Goal: Contribute content

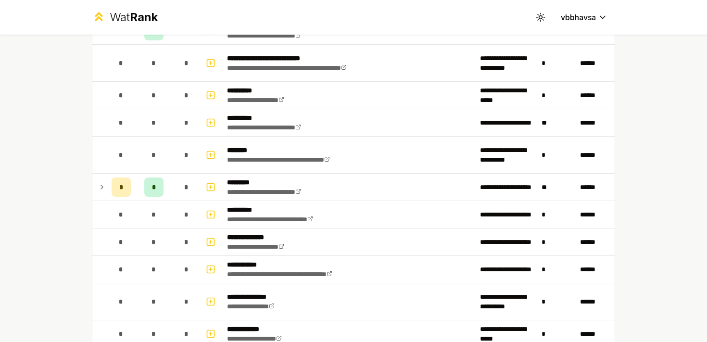
scroll to position [1080, 0]
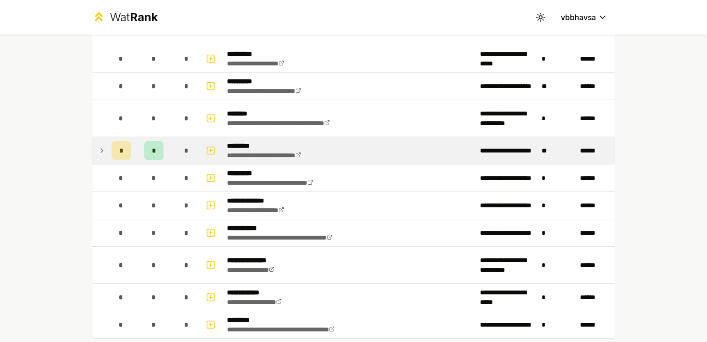
click at [106, 153] on td at bounding box center [99, 150] width 15 height 27
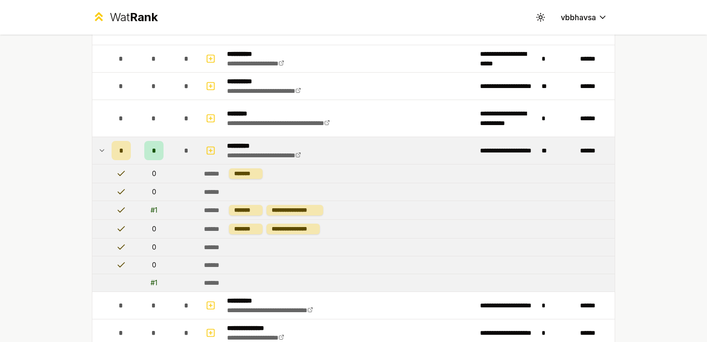
click at [106, 153] on td at bounding box center [99, 150] width 15 height 27
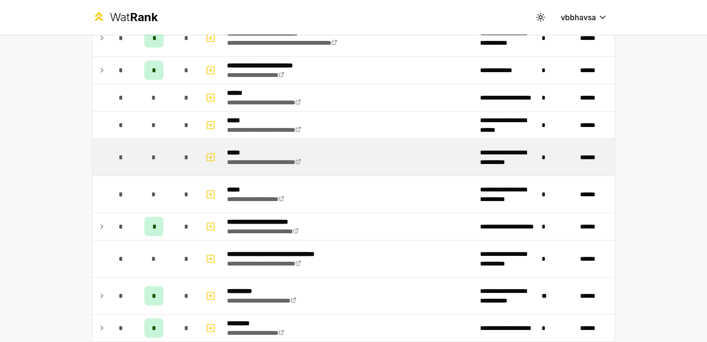
scroll to position [230, 0]
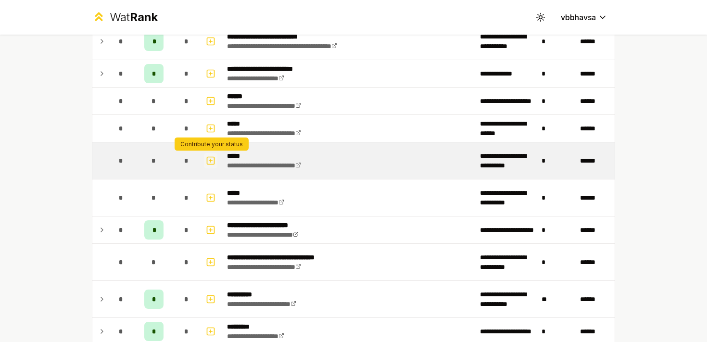
click at [209, 161] on icon "button" at bounding box center [210, 161] width 3 height 0
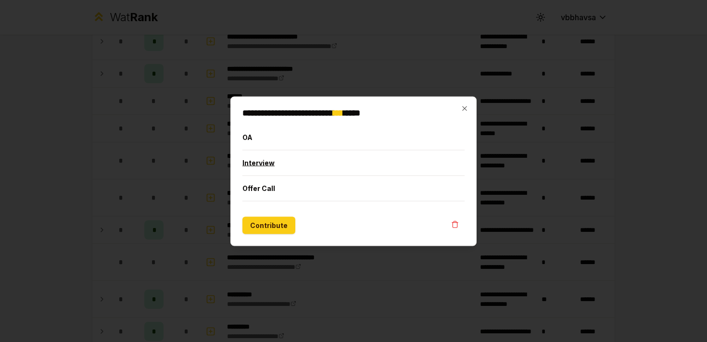
click at [266, 167] on button "Interview" at bounding box center [353, 162] width 222 height 25
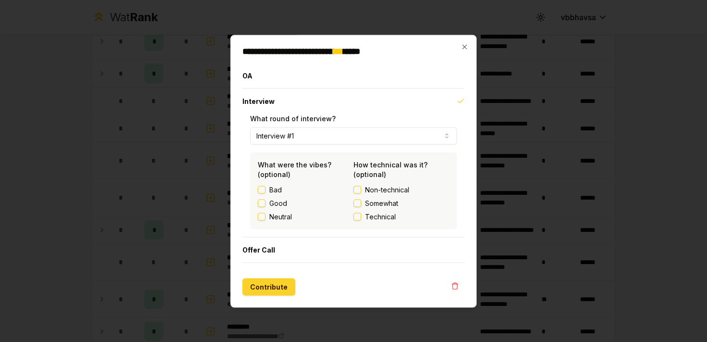
click at [272, 284] on button "Contribute" at bounding box center [268, 286] width 53 height 17
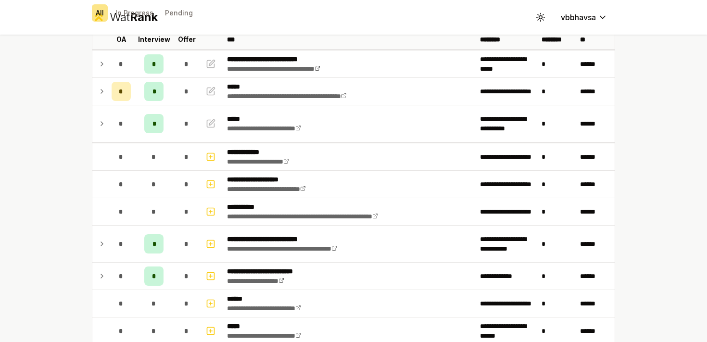
scroll to position [65, 0]
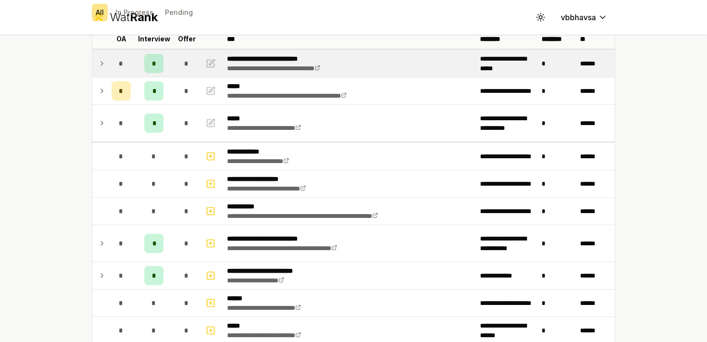
click at [100, 63] on icon at bounding box center [102, 64] width 8 height 12
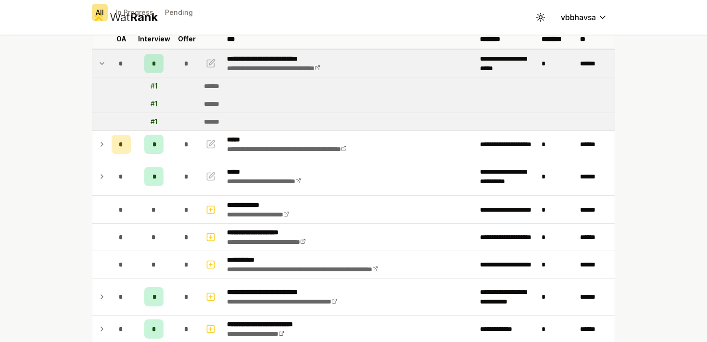
click at [100, 63] on icon at bounding box center [102, 63] width 4 height 2
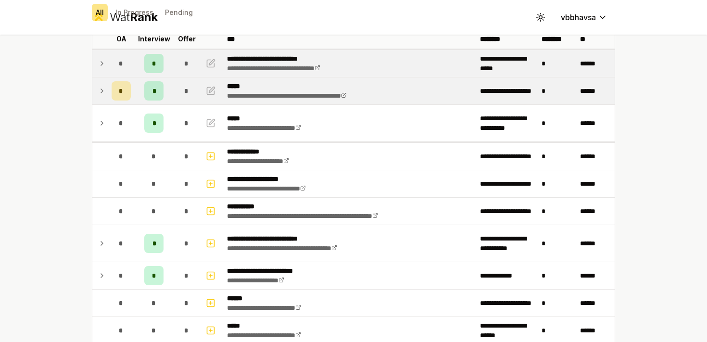
click at [102, 90] on icon at bounding box center [102, 91] width 2 height 4
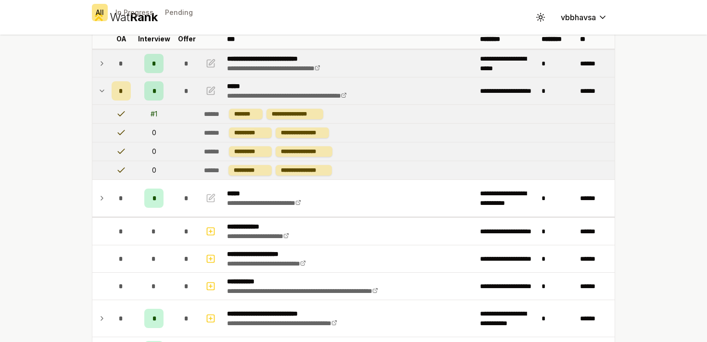
click at [102, 90] on icon at bounding box center [102, 91] width 8 height 12
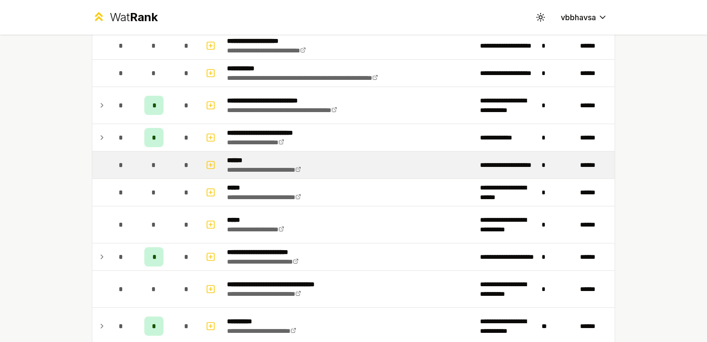
scroll to position [204, 0]
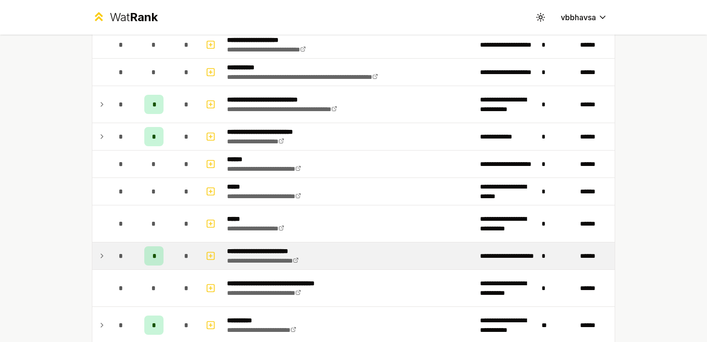
click at [101, 256] on icon at bounding box center [102, 256] width 8 height 12
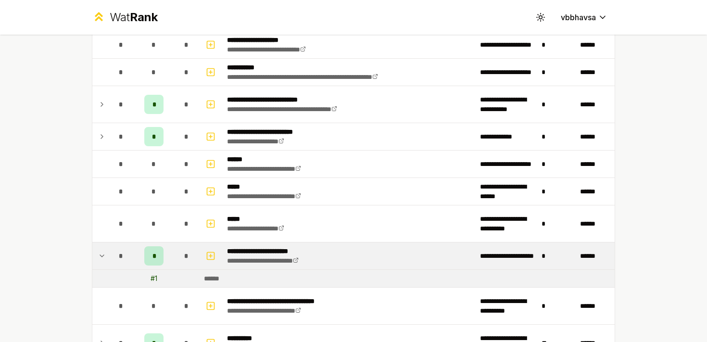
click at [101, 256] on icon at bounding box center [102, 256] width 4 height 2
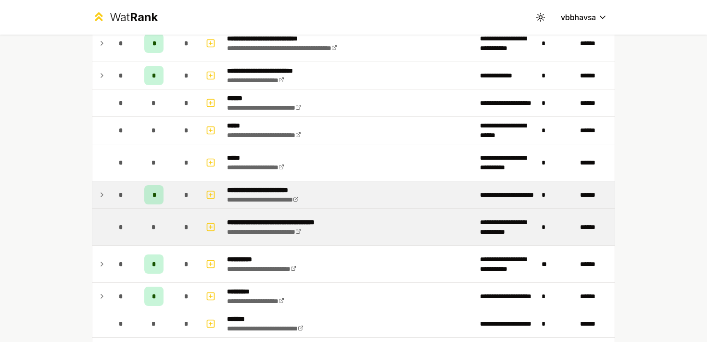
scroll to position [315, 0]
